Goal: Navigation & Orientation: Find specific page/section

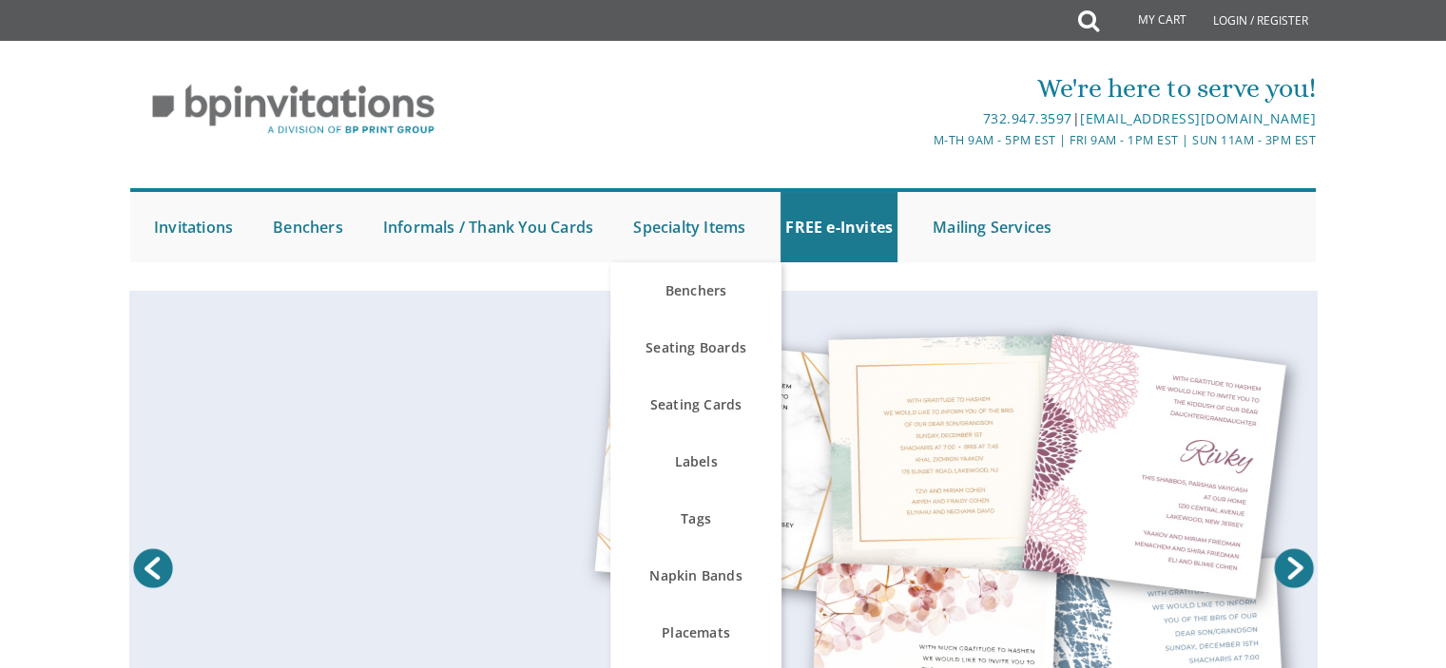
click at [1338, 502] on div "Prev Next 1 2 3 4" at bounding box center [723, 583] width 1446 height 584
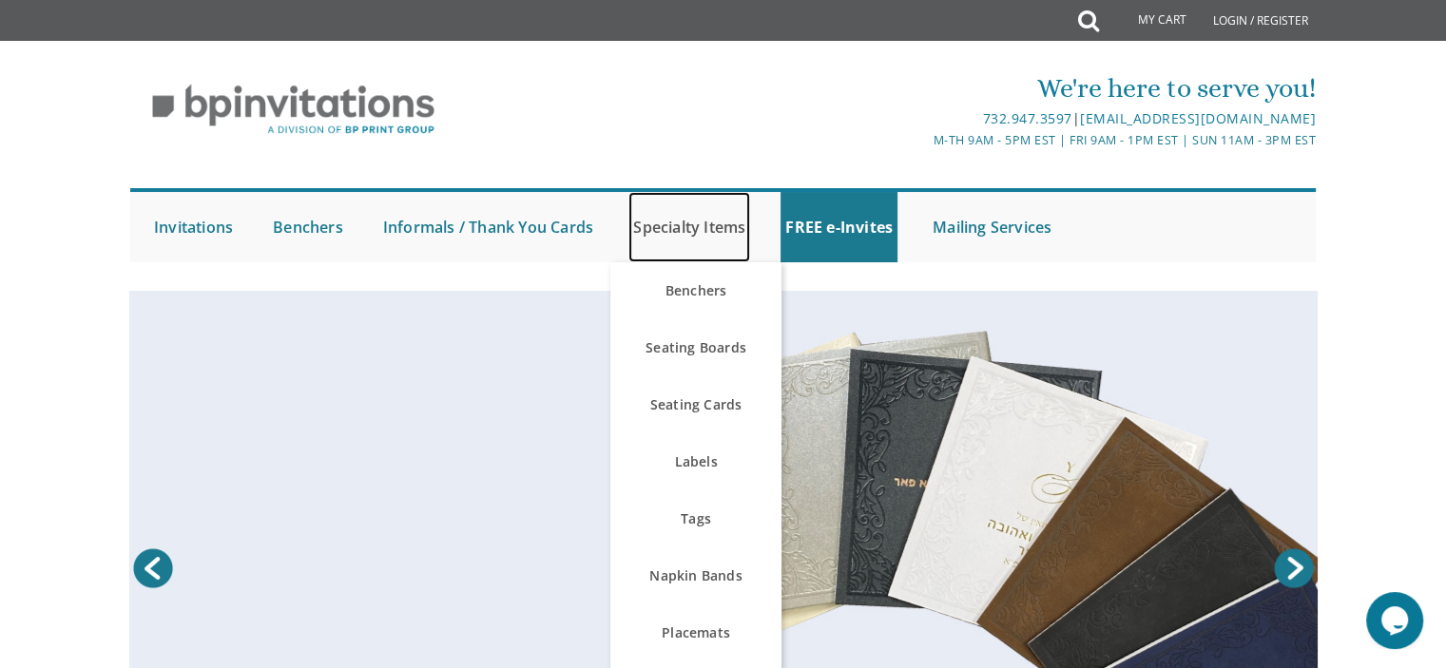
click at [664, 226] on link "Specialty Items" at bounding box center [689, 227] width 122 height 70
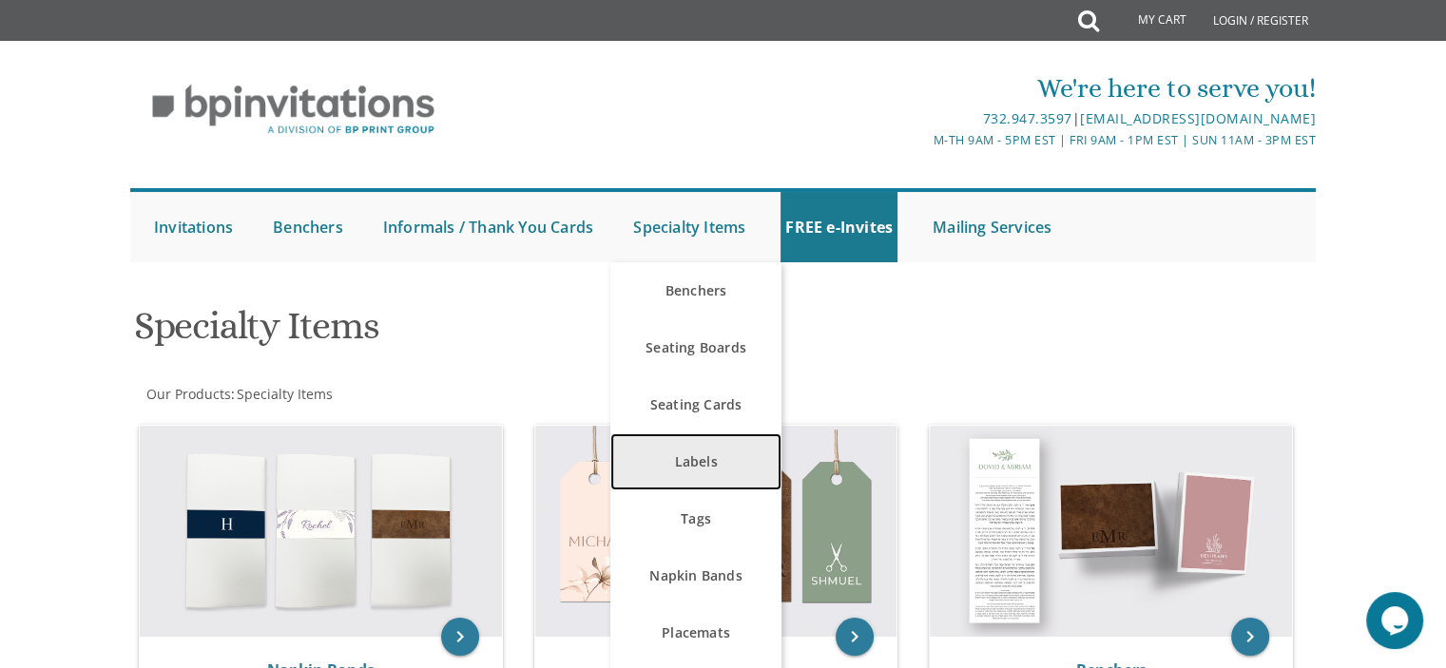
click at [691, 470] on link "Labels" at bounding box center [695, 461] width 171 height 57
